Goal: Information Seeking & Learning: Learn about a topic

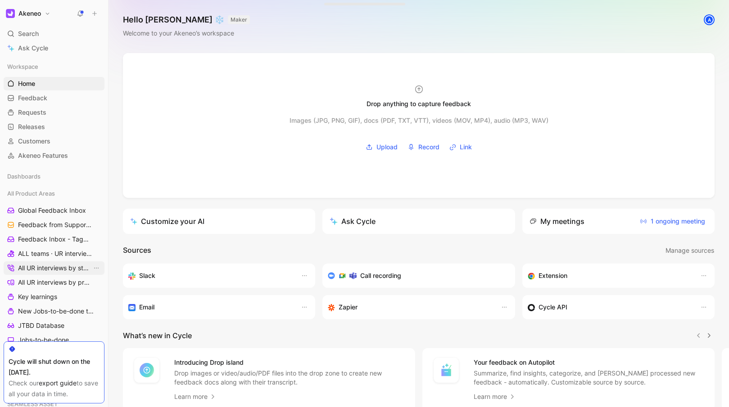
click at [48, 270] on span "All UR interviews by status" at bounding box center [55, 268] width 74 height 9
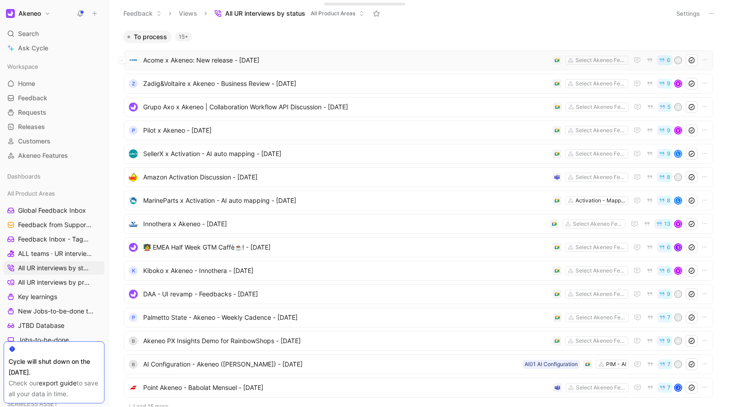
click at [223, 59] on span "Acome x Akeneo: New release - 9/11/2025" at bounding box center [345, 60] width 405 height 11
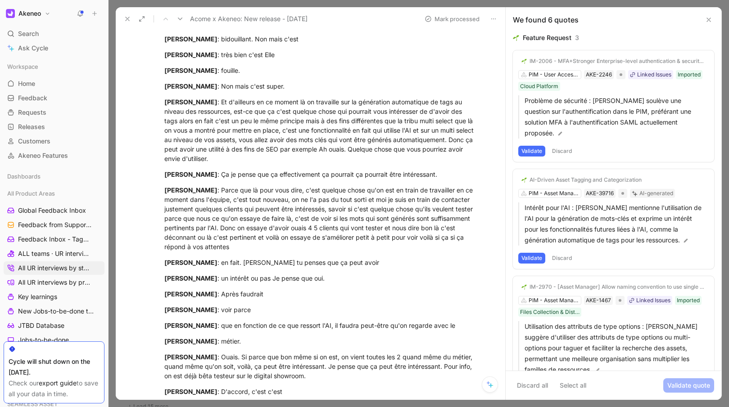
scroll to position [8899, 0]
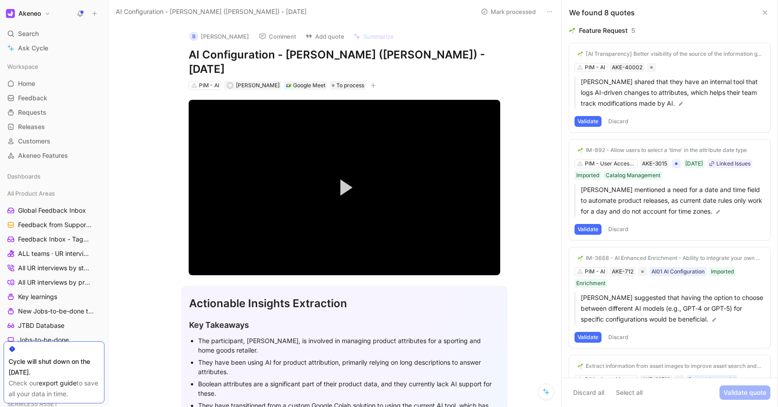
click at [369, 81] on button "button" at bounding box center [373, 85] width 9 height 9
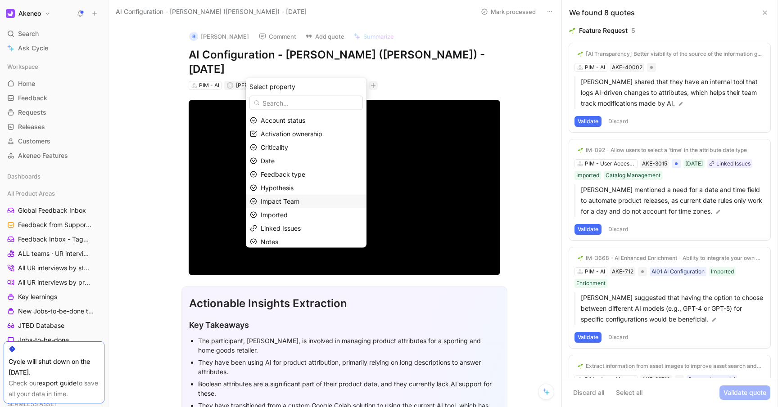
click at [297, 202] on span "Impact Team" at bounding box center [280, 202] width 39 height 8
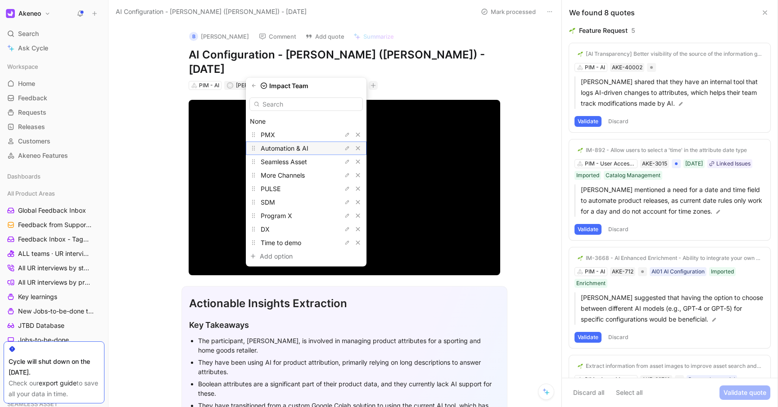
click at [306, 146] on span "Automation & AI" at bounding box center [285, 148] width 48 height 8
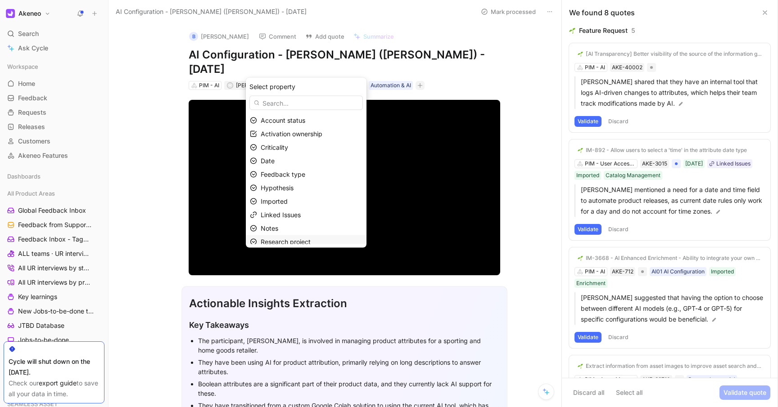
click at [306, 240] on span "Research project" at bounding box center [286, 242] width 50 height 8
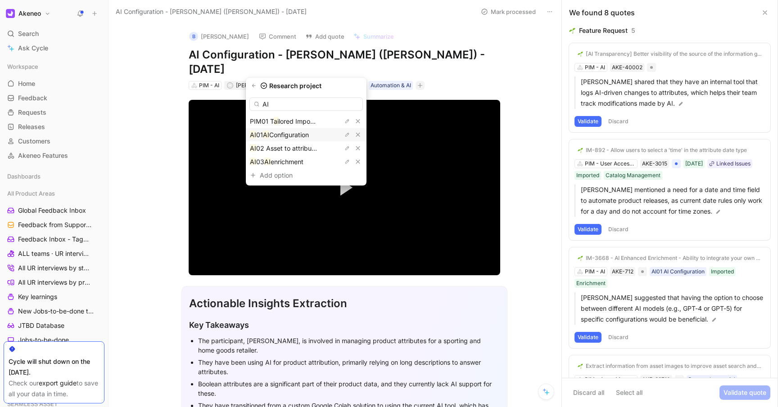
type input "AI"
click at [308, 136] on span "Configuration" at bounding box center [289, 135] width 40 height 8
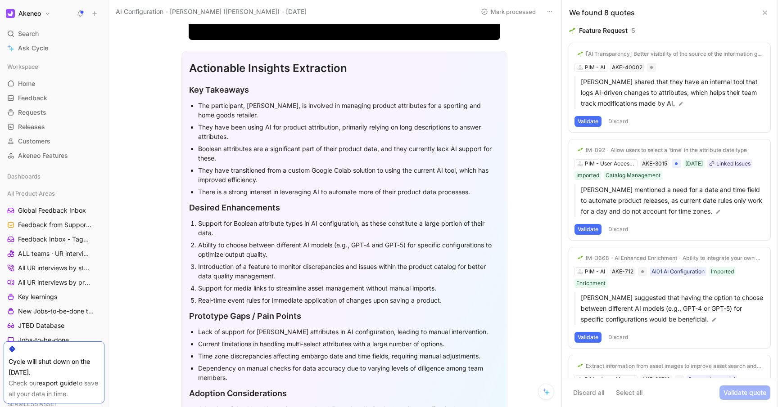
scroll to position [238, 0]
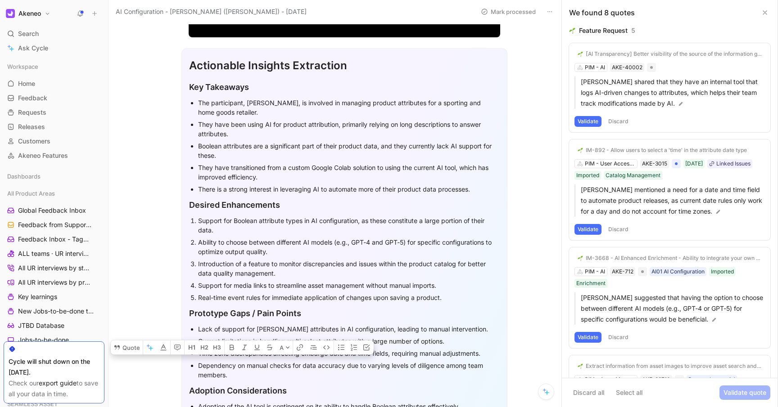
drag, startPoint x: 189, startPoint y: 205, endPoint x: 216, endPoint y: 242, distance: 45.8
click at [216, 242] on ol "Support for Boolean attribute types in AI configuration, as these constitute a …" at bounding box center [344, 259] width 311 height 89
click at [193, 103] on ul "The participant, [PERSON_NAME], is involved in managing product attributes for …" at bounding box center [344, 146] width 311 height 99
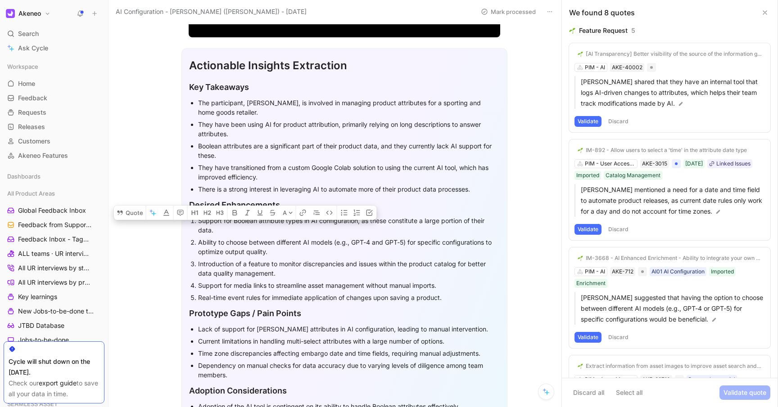
drag, startPoint x: 187, startPoint y: 70, endPoint x: 304, endPoint y: 302, distance: 260.2
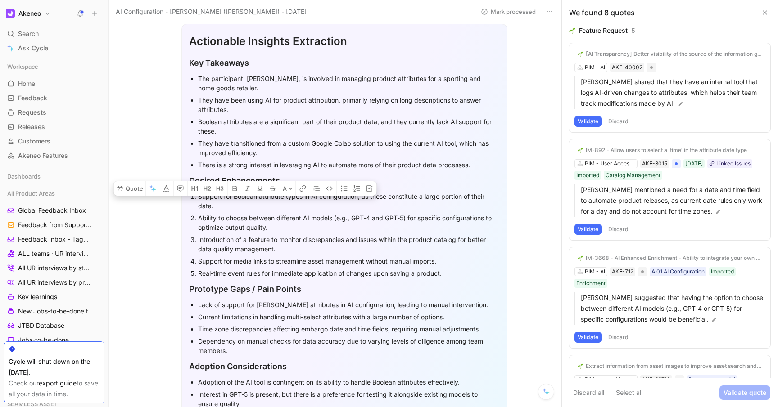
scroll to position [268, 0]
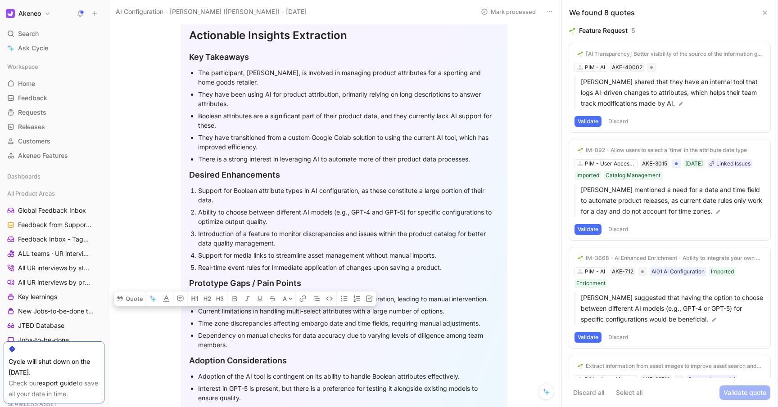
click at [249, 111] on div "Boolean attributes are a significant part of their product data, and they curre…" at bounding box center [349, 120] width 302 height 19
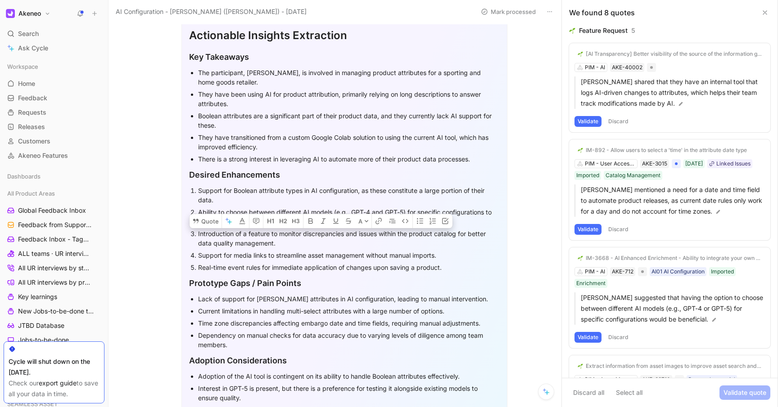
drag, startPoint x: 198, startPoint y: 77, endPoint x: 461, endPoint y: 250, distance: 314.6
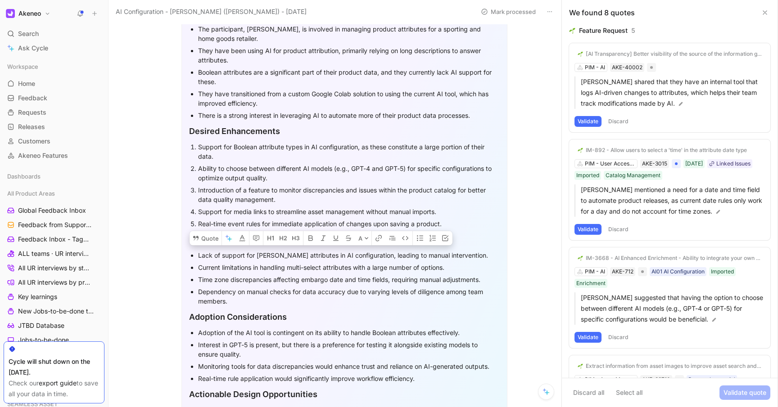
scroll to position [315, 0]
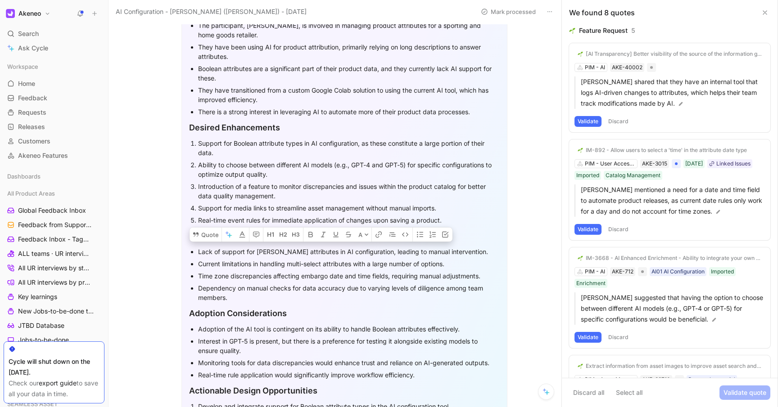
copy div "They have been using AI for product attribution, primarily relying on long desc…"
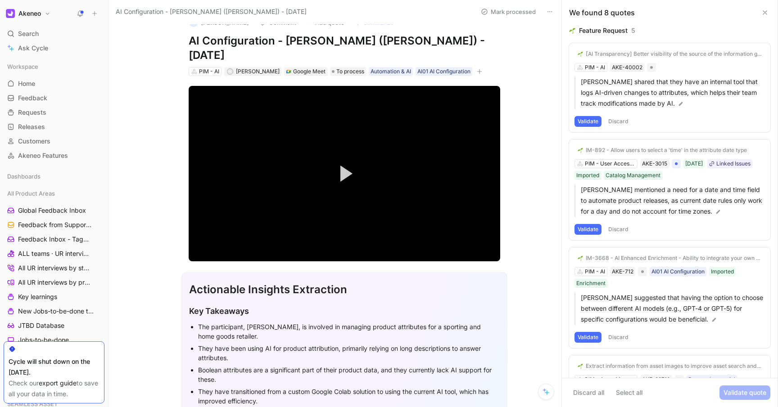
scroll to position [0, 0]
